Goal: Transaction & Acquisition: Subscribe to service/newsletter

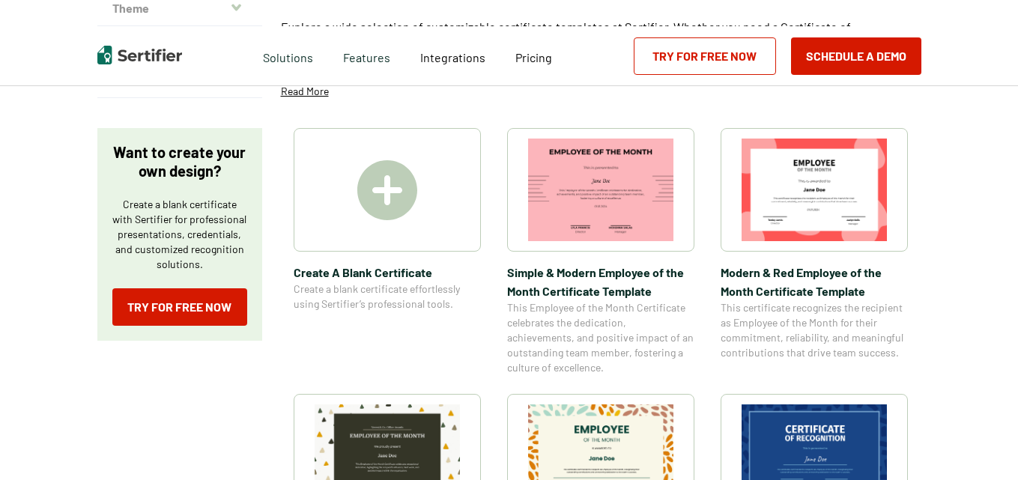
scroll to position [225, 0]
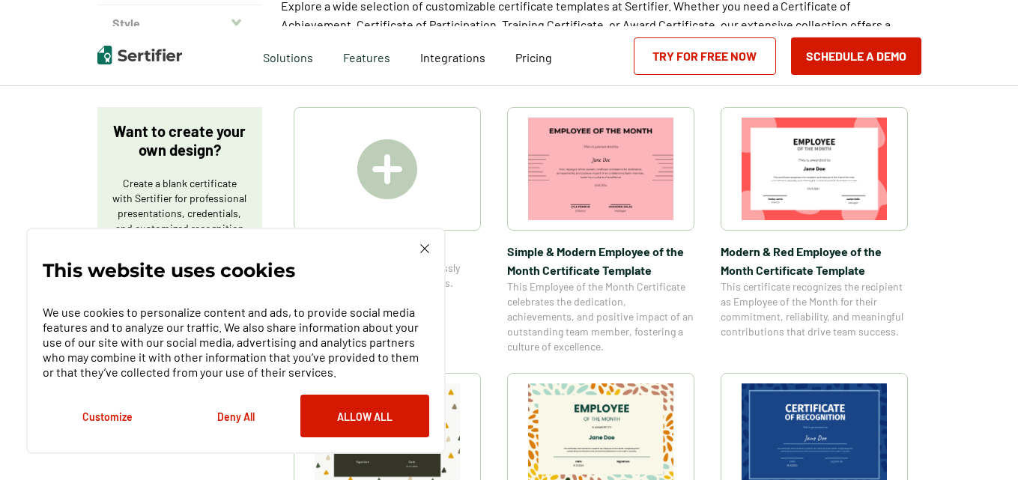
click at [406, 176] on img at bounding box center [387, 169] width 60 height 60
click at [420, 247] on img at bounding box center [424, 248] width 9 height 9
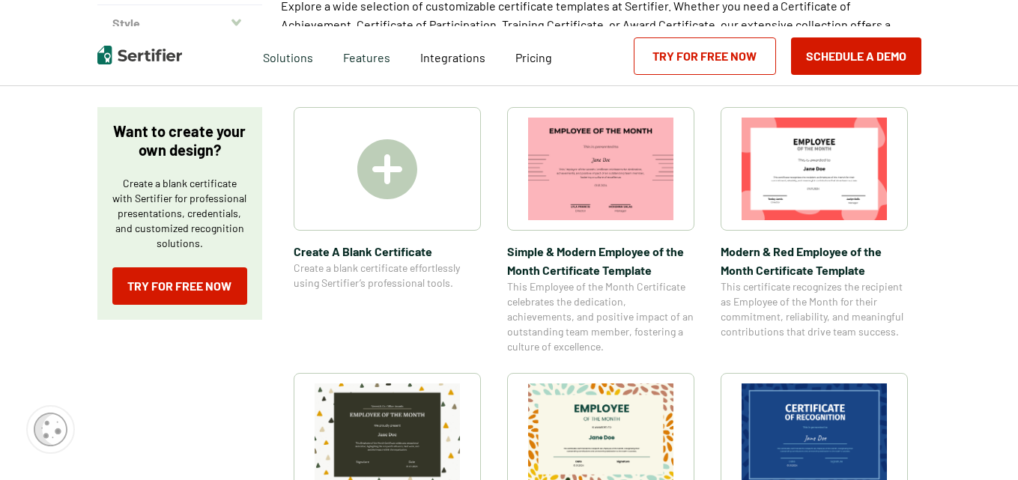
click at [399, 190] on img at bounding box center [387, 169] width 60 height 60
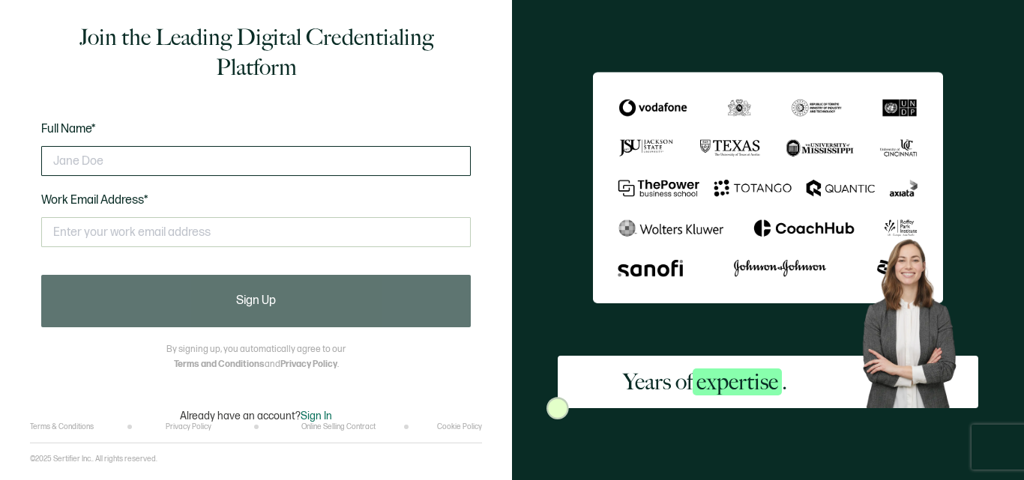
click at [289, 166] on input "text" at bounding box center [255, 161] width 429 height 30
type input "[PERSON_NAME]"
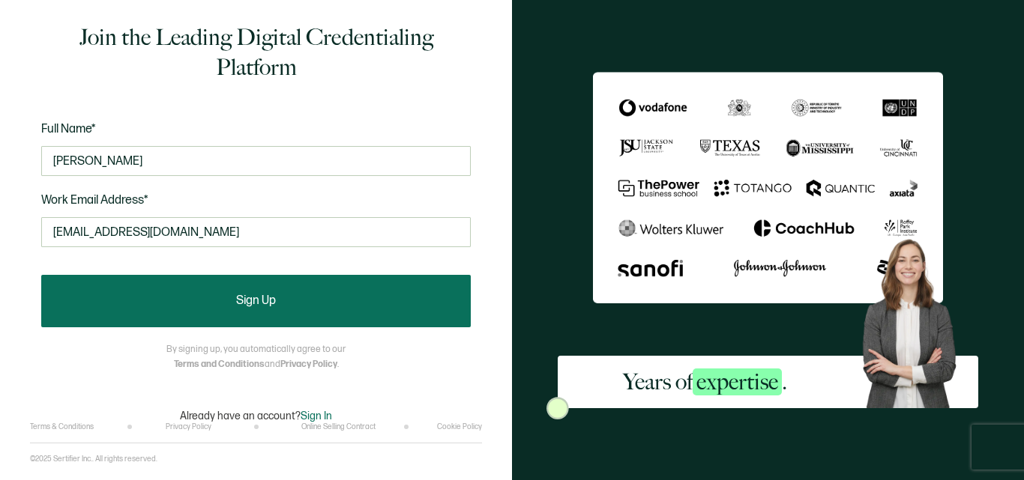
type input "[EMAIL_ADDRESS][DOMAIN_NAME]"
click at [276, 297] on span "Sign Up" at bounding box center [256, 301] width 40 height 12
